Goal: Communication & Community: Answer question/provide support

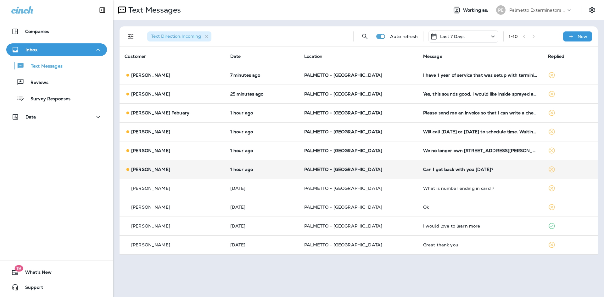
click at [429, 172] on div "Can I get back with you [DATE]?" at bounding box center [480, 169] width 115 height 5
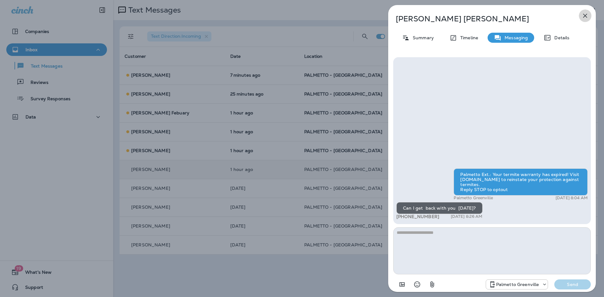
click at [581, 13] on icon "button" at bounding box center [585, 16] width 8 height 8
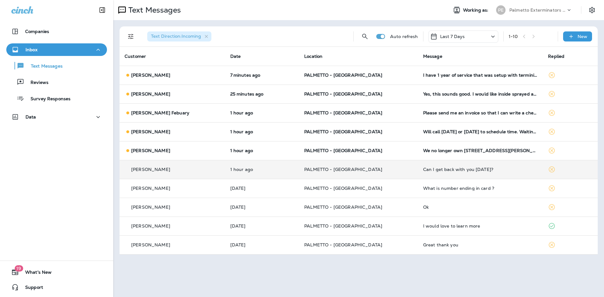
click at [437, 136] on td "Will call [DATE] or [DATE] to schedule time. Waiting in tenant availability" at bounding box center [480, 131] width 125 height 19
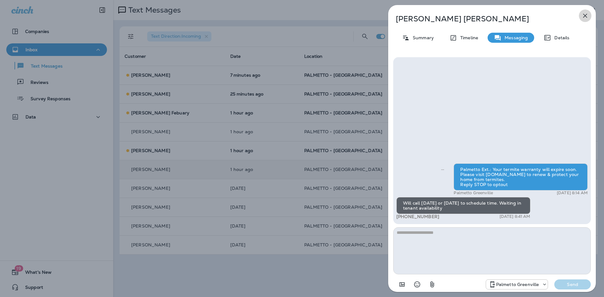
click at [582, 16] on icon "button" at bounding box center [585, 16] width 8 height 8
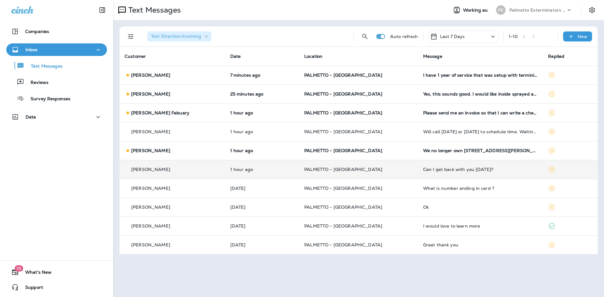
click at [471, 119] on td "Please send me an invoice so that I can write a check." at bounding box center [480, 112] width 125 height 19
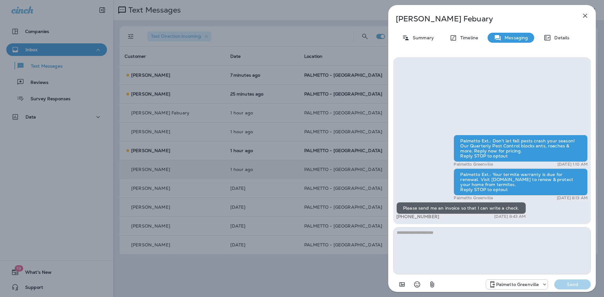
click at [587, 15] on icon "button" at bounding box center [585, 16] width 8 height 8
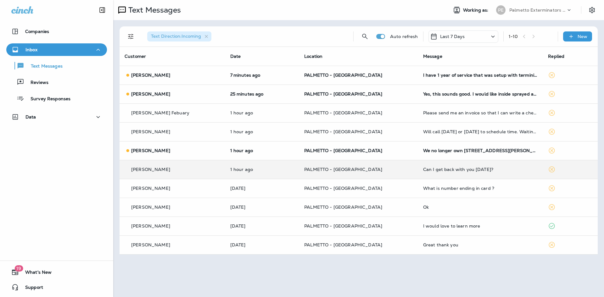
click at [498, 94] on div at bounding box center [302, 148] width 604 height 297
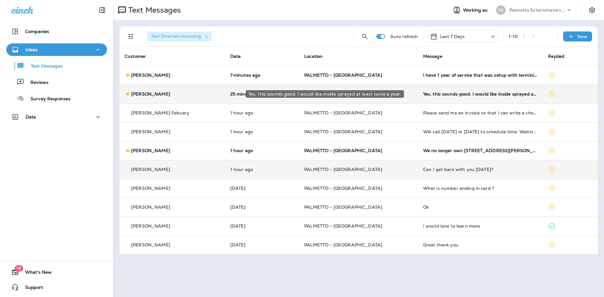
click at [497, 94] on div "Yes, this sounds good. I would like inside sprayed at least twice a year." at bounding box center [480, 94] width 115 height 5
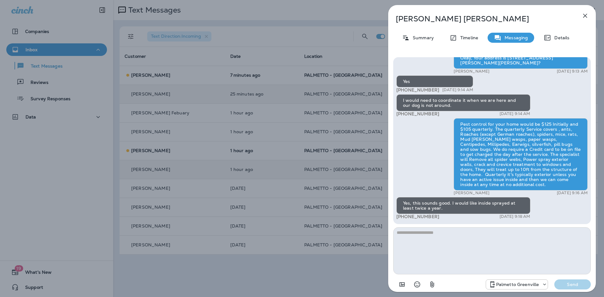
click at [585, 15] on icon "button" at bounding box center [585, 16] width 4 height 4
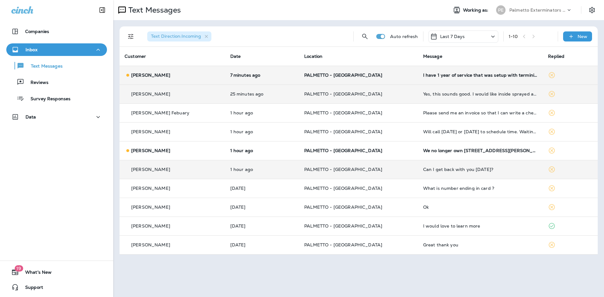
click at [487, 75] on div "I have 1 year of service that was setup with terminix by the builder of my home…" at bounding box center [480, 75] width 115 height 5
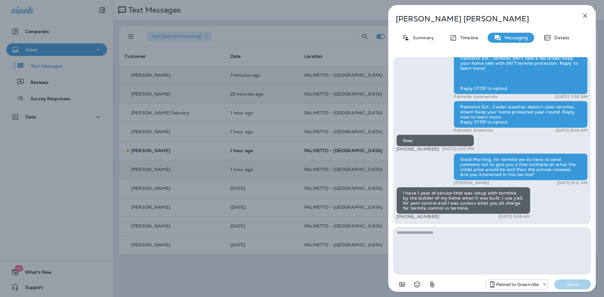
drag, startPoint x: 478, startPoint y: 69, endPoint x: 439, endPoint y: 78, distance: 39.7
click at [439, 78] on div "Palmetto Ext.: Termites don't take a fall break! Keep your home safe with 24/7 …" at bounding box center [491, 136] width 191 height 169
click at [584, 14] on icon "button" at bounding box center [585, 16] width 8 height 8
